Goal: Task Accomplishment & Management: Manage account settings

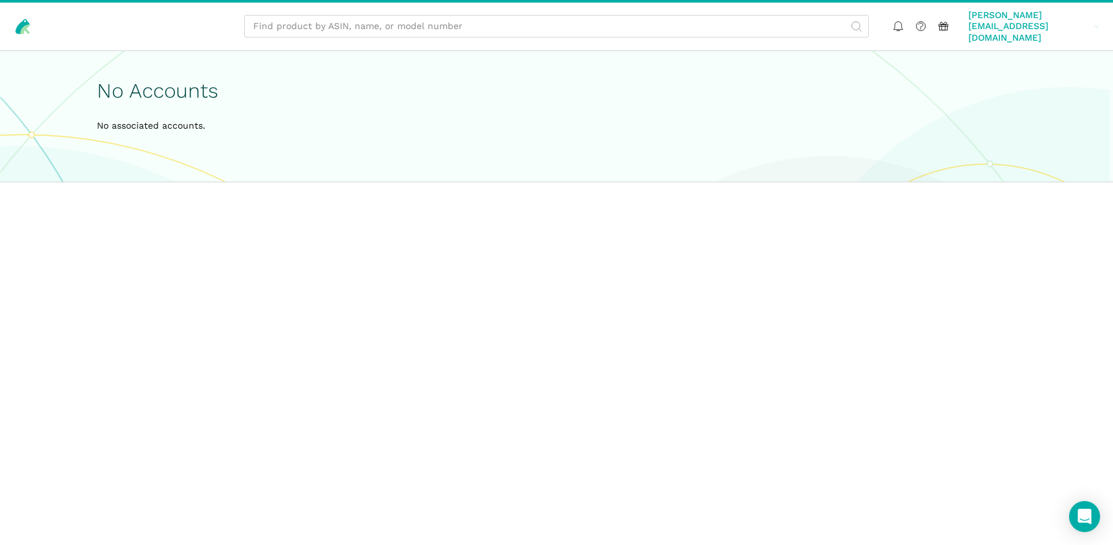
click at [1042, 17] on span "[PERSON_NAME][EMAIL_ADDRESS][DOMAIN_NAME]" at bounding box center [1029, 27] width 121 height 34
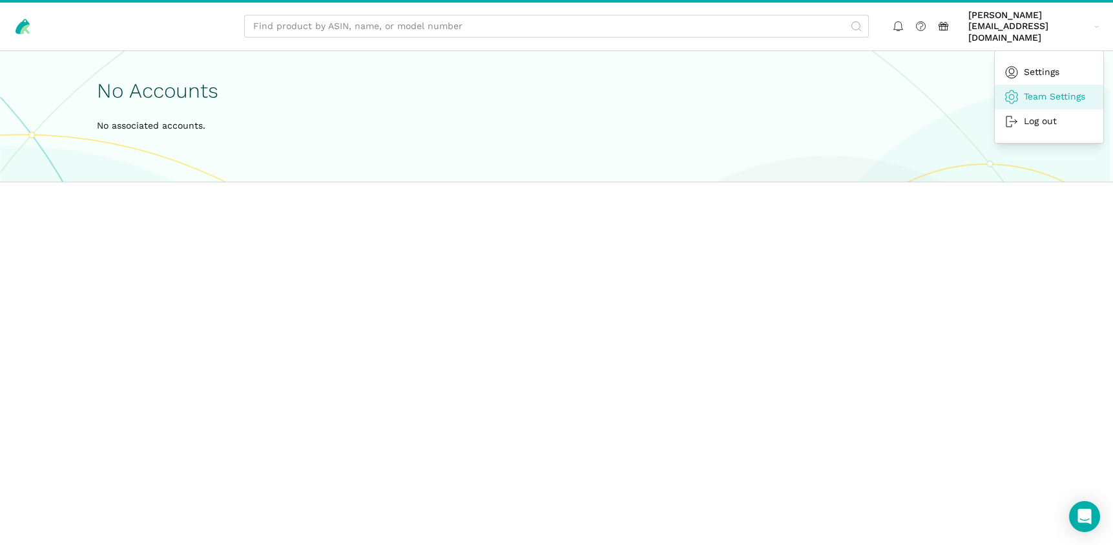
click at [1042, 85] on link "Team Settings" at bounding box center [1049, 97] width 109 height 25
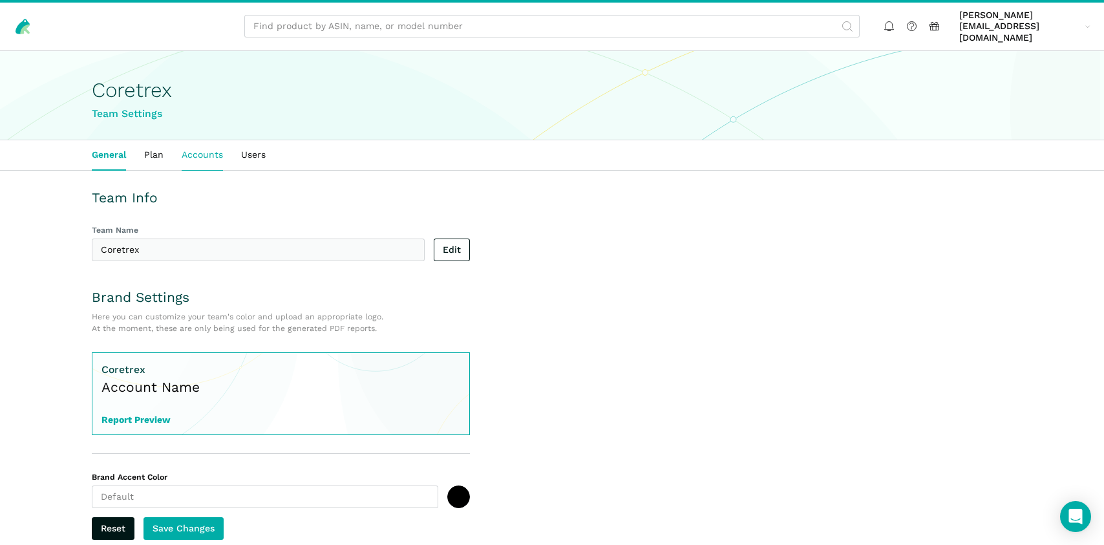
click at [207, 150] on link "Accounts" at bounding box center [202, 155] width 59 height 30
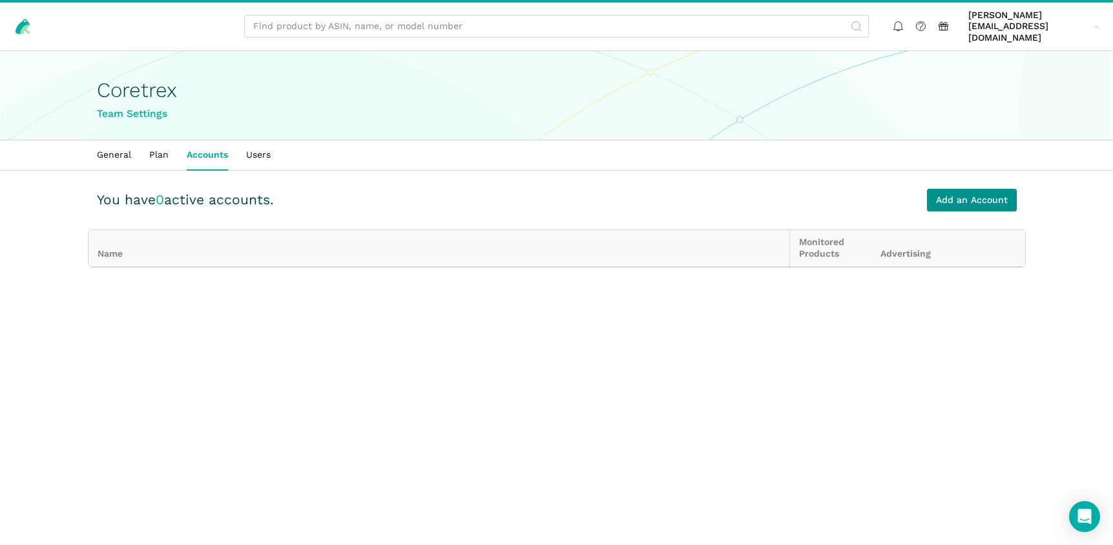
click at [986, 191] on link "Add an Account" at bounding box center [972, 200] width 90 height 23
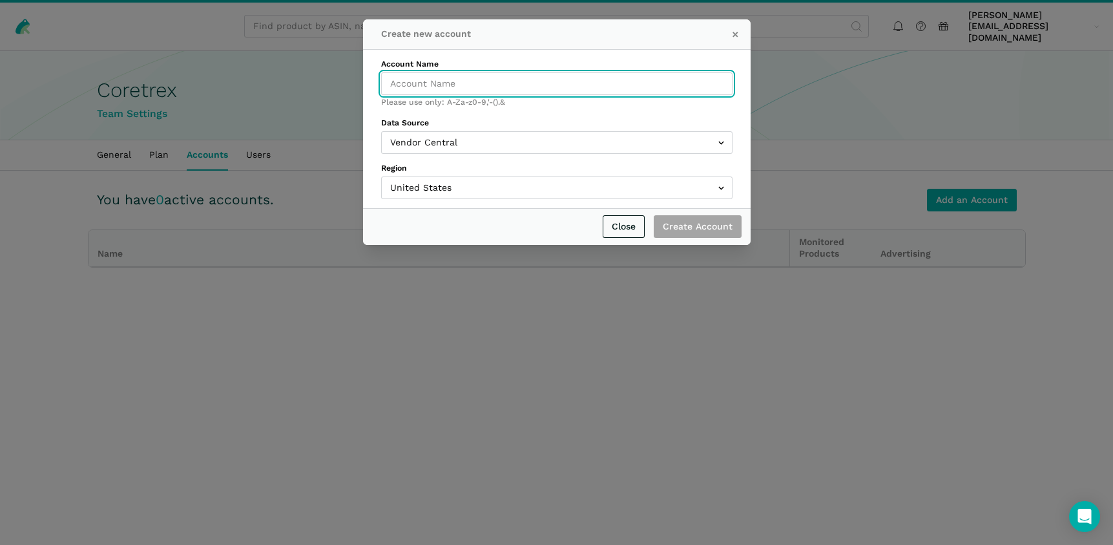
click at [494, 85] on input "Account Name" at bounding box center [557, 83] width 352 height 23
paste input "Spyne"
type input "Spyne"
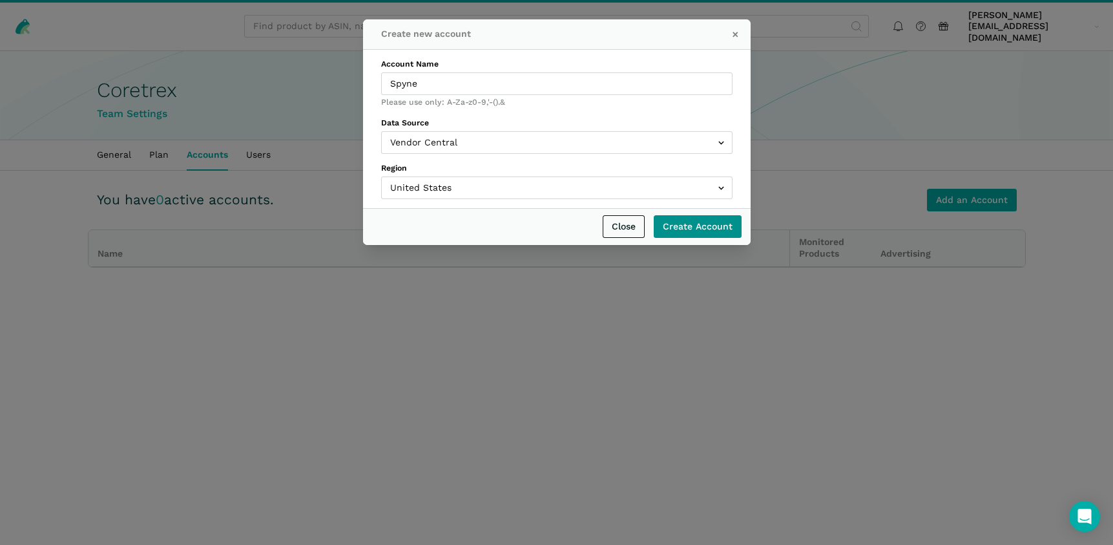
click at [691, 226] on input "Create Account" at bounding box center [698, 226] width 88 height 23
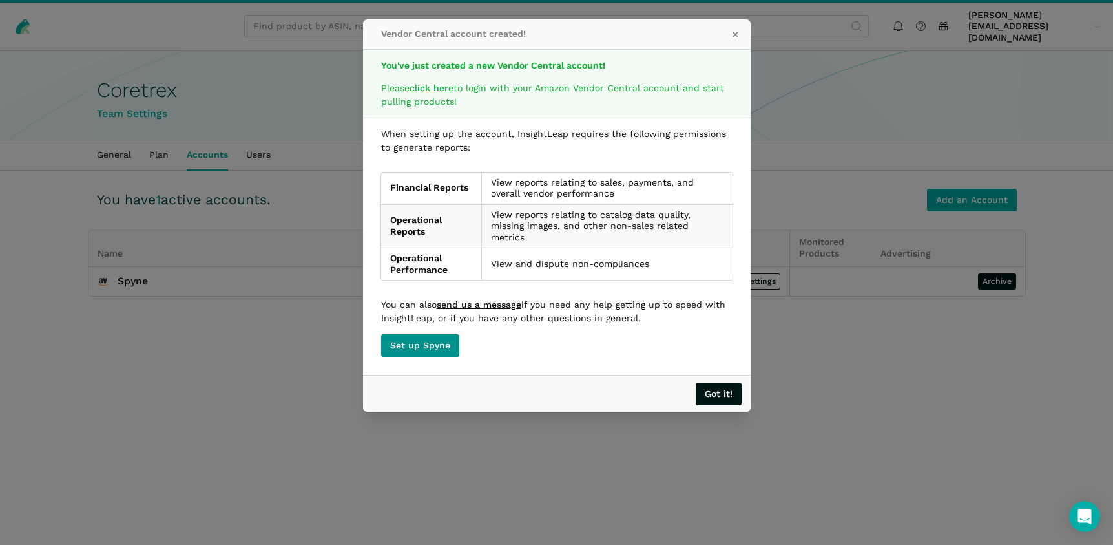
click at [436, 344] on link "Set up Spyne" at bounding box center [420, 345] width 78 height 23
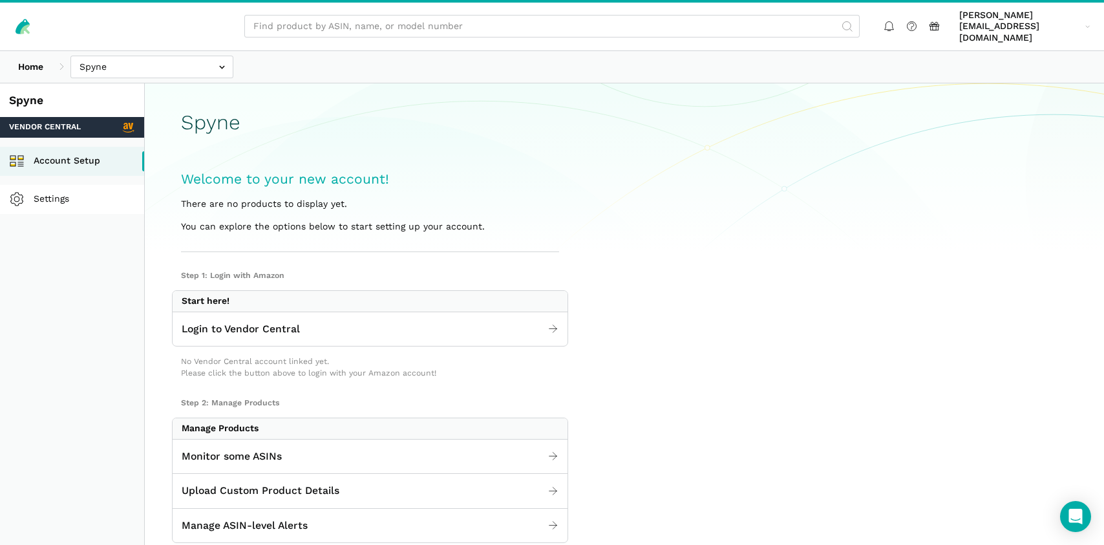
click at [48, 190] on link "Settings" at bounding box center [72, 199] width 144 height 29
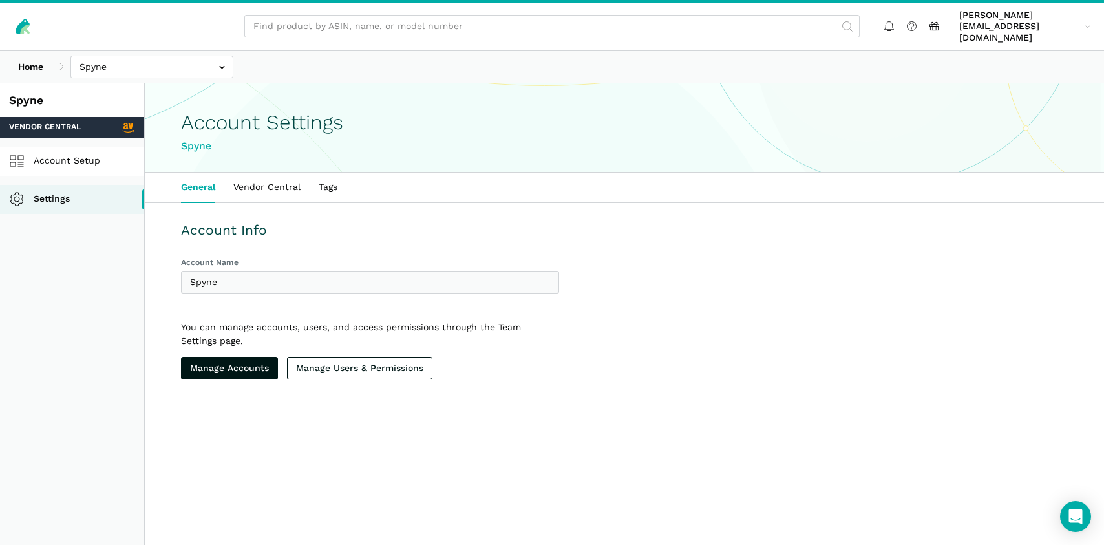
click at [83, 153] on link "Account Setup" at bounding box center [72, 161] width 144 height 29
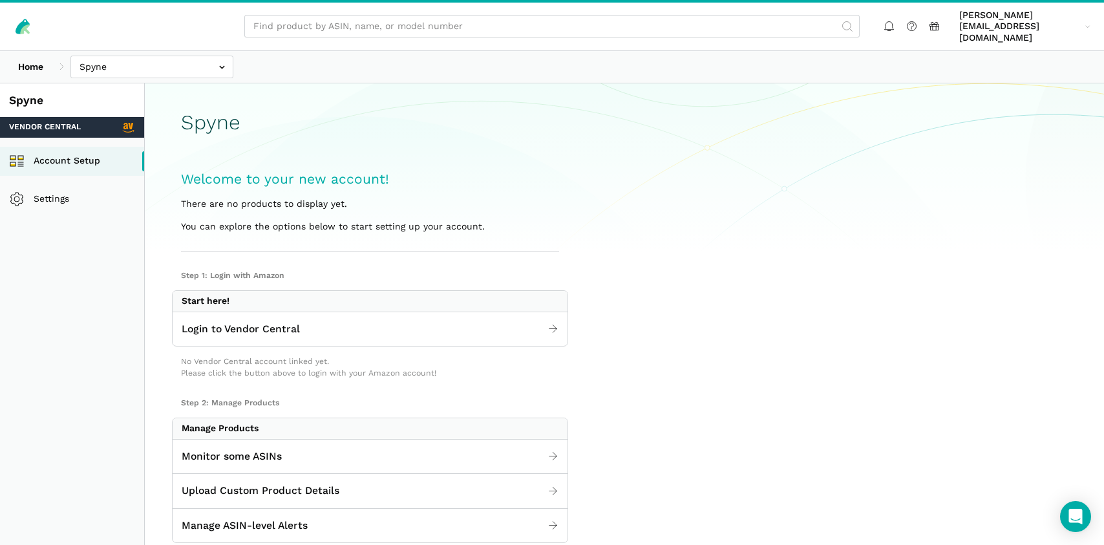
click at [1037, 10] on ul "[PERSON_NAME][EMAIL_ADDRESS][DOMAIN_NAME] [PERSON_NAME]@...[DOMAIN_NAME] Settin…" at bounding box center [986, 26] width 217 height 39
click at [1035, 19] on span "[PERSON_NAME][EMAIL_ADDRESS][DOMAIN_NAME]" at bounding box center [1019, 27] width 121 height 34
click at [1017, 112] on link "Log out" at bounding box center [1040, 121] width 109 height 25
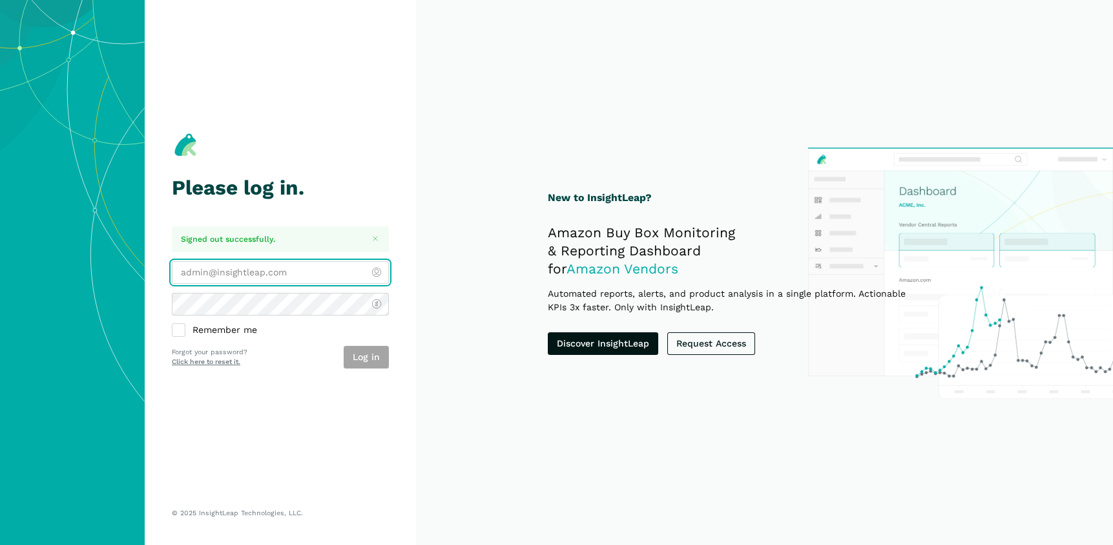
type input "[PERSON_NAME][EMAIL_ADDRESS][DOMAIN_NAME]"
